Goal: Task Accomplishment & Management: Manage account settings

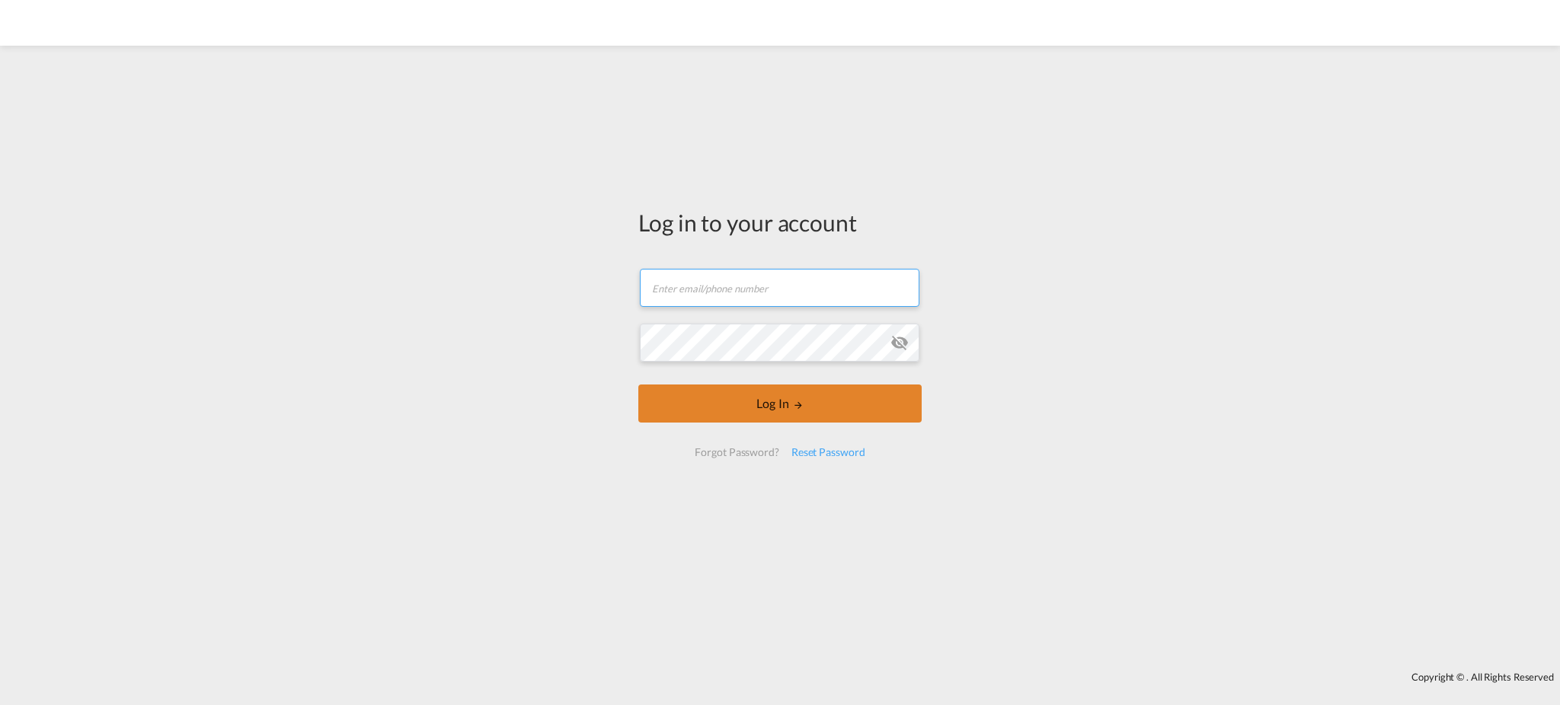
type input "goncalo.ribeiro@mgctransitarios.pt"
click at [744, 408] on button "Log In" at bounding box center [779, 404] width 283 height 38
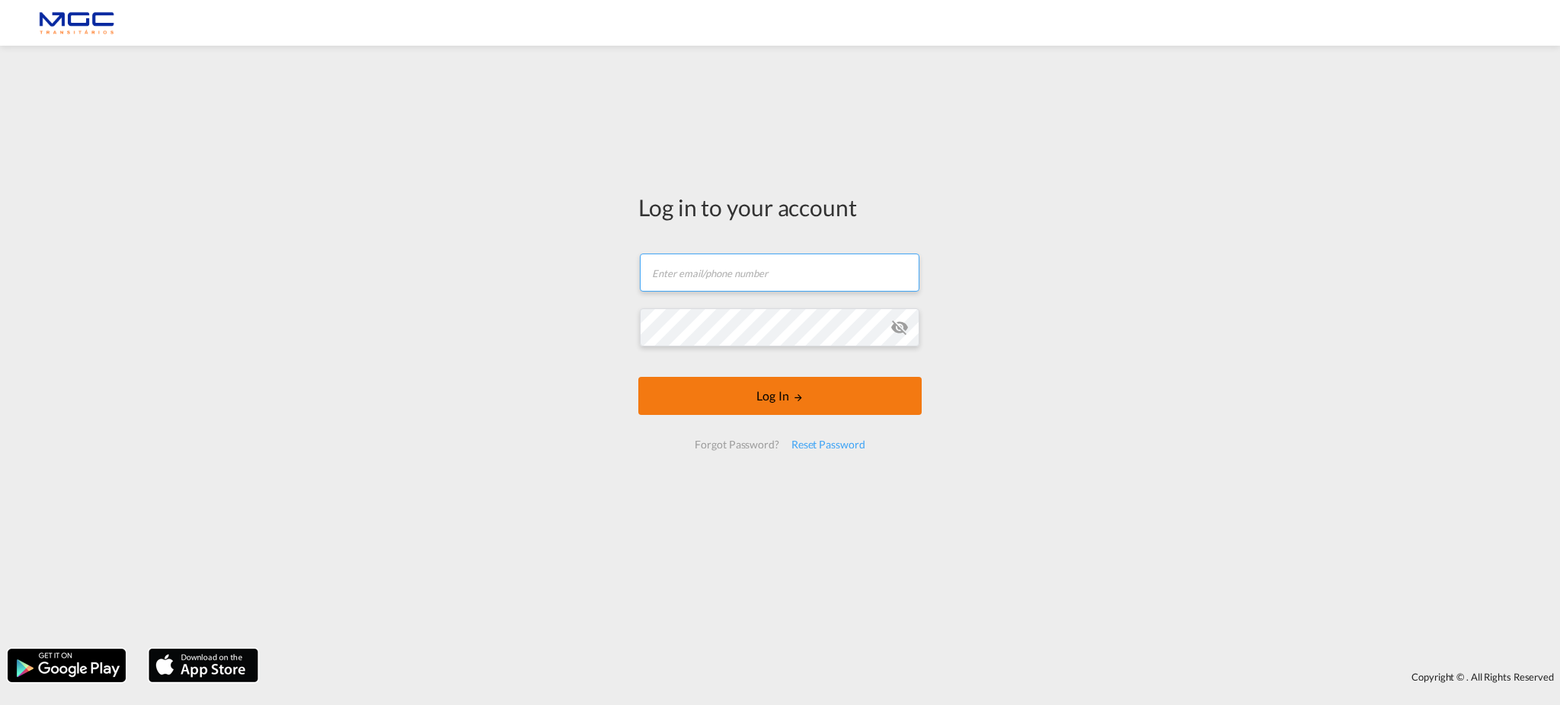
type input "[EMAIL_ADDRESS][DOMAIN_NAME]"
click at [794, 383] on button "Log In" at bounding box center [779, 396] width 283 height 38
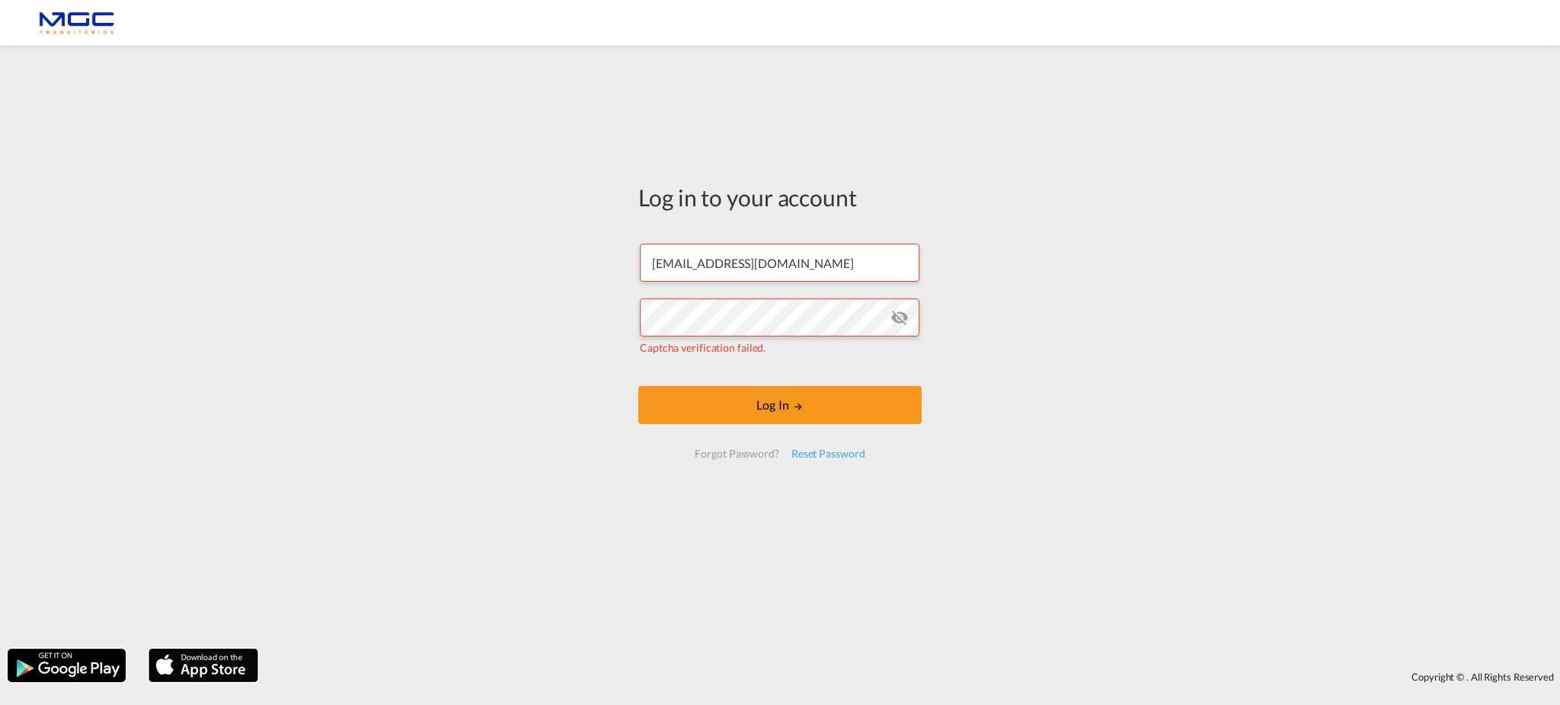
click at [893, 318] on md-icon "icon-eye-off" at bounding box center [900, 318] width 18 height 18
click at [793, 404] on md-icon "LOGIN" at bounding box center [798, 407] width 11 height 11
